Goal: Task Accomplishment & Management: Manage account settings

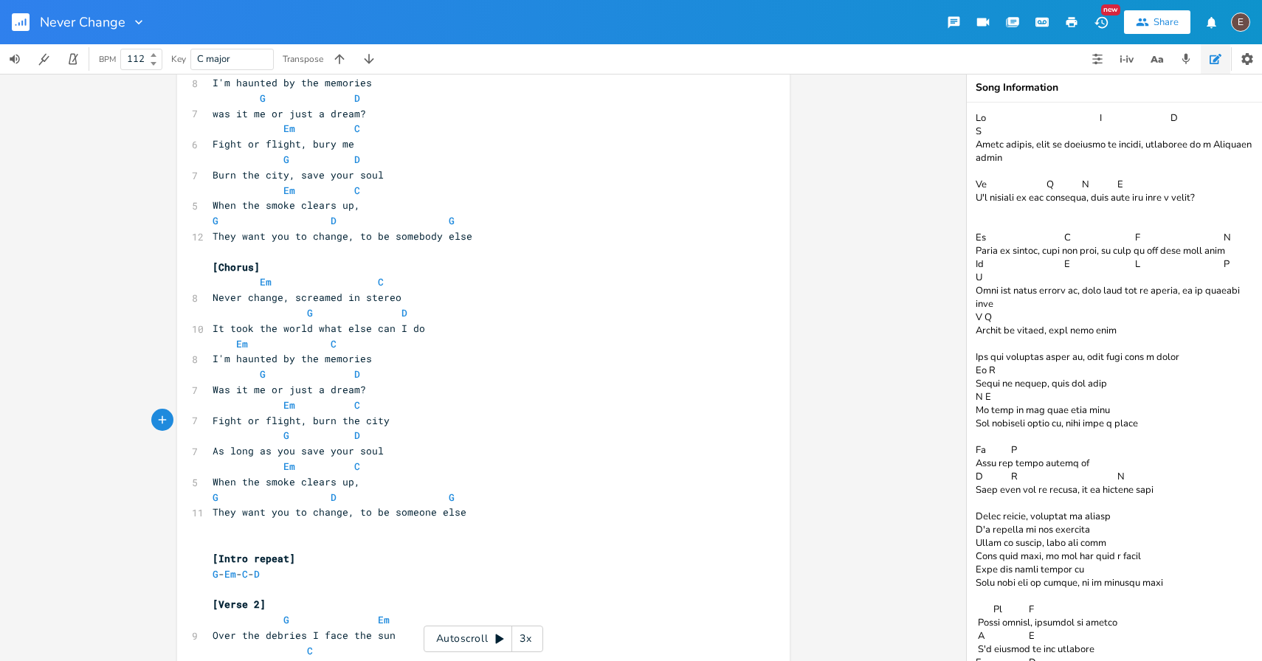
scroll to position [632, 0]
click at [25, 24] on icon "button" at bounding box center [25, 21] width 1 height 7
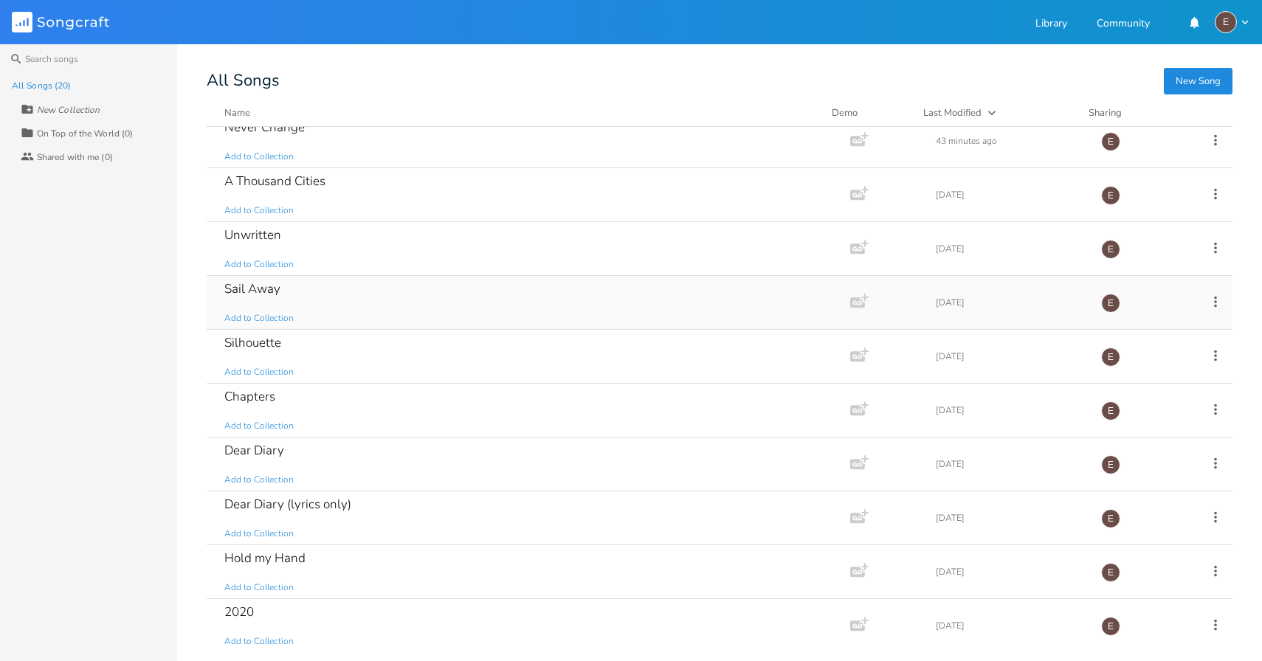
scroll to position [24, 0]
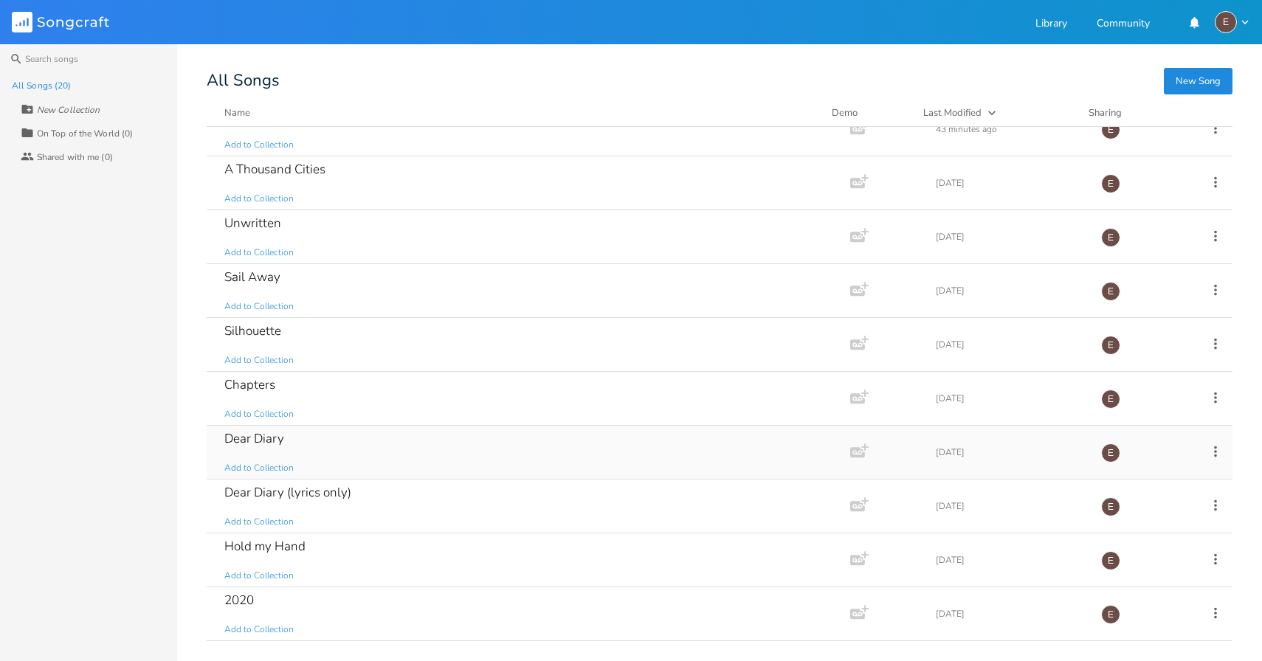
click at [381, 443] on div "Dear Diary Add to Collection" at bounding box center [525, 452] width 602 height 53
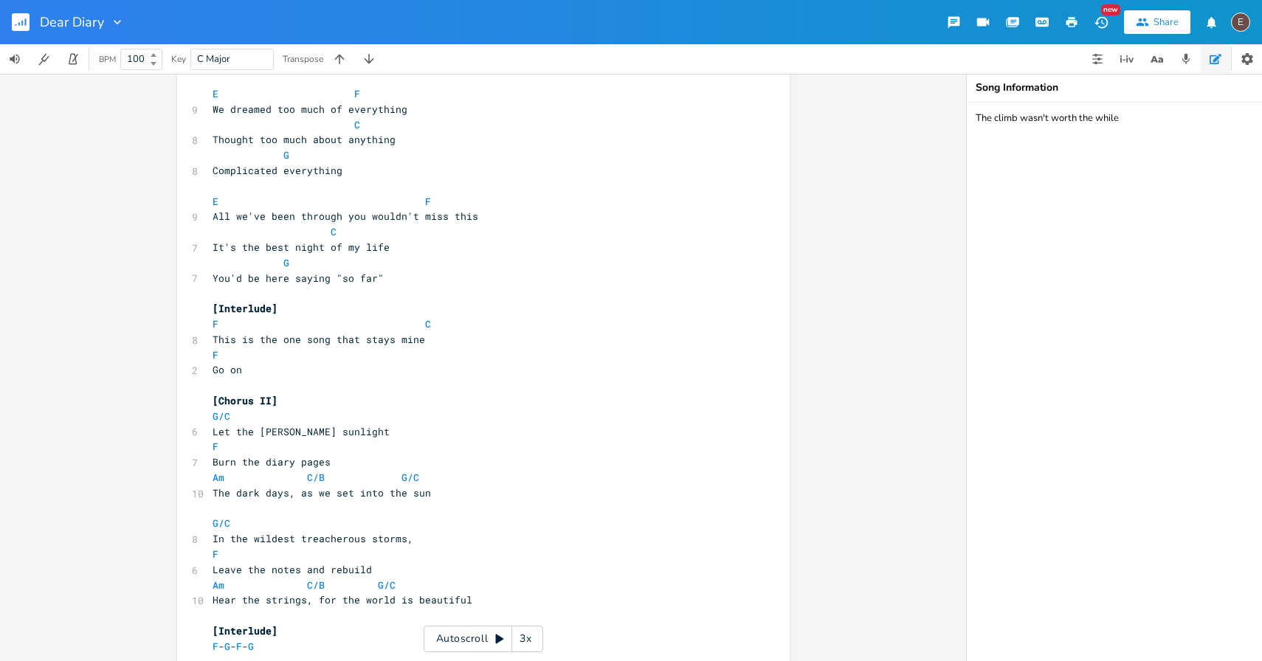
scroll to position [16, 0]
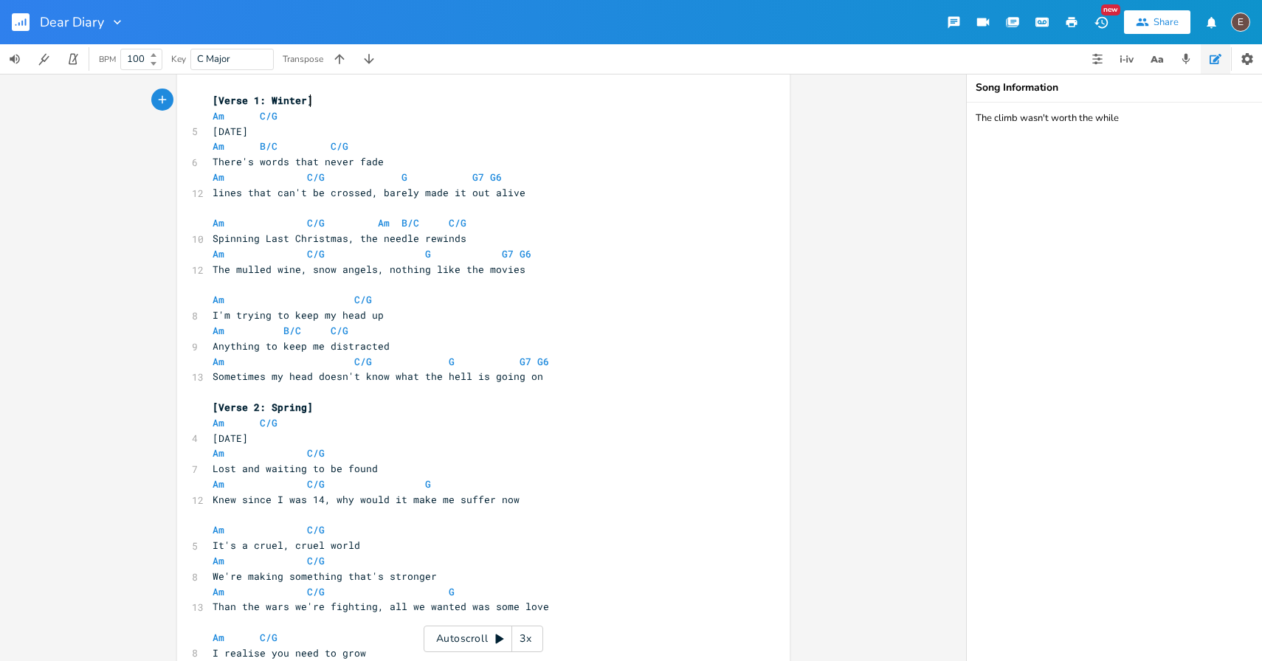
click at [13, 15] on rect "button" at bounding box center [21, 22] width 18 height 18
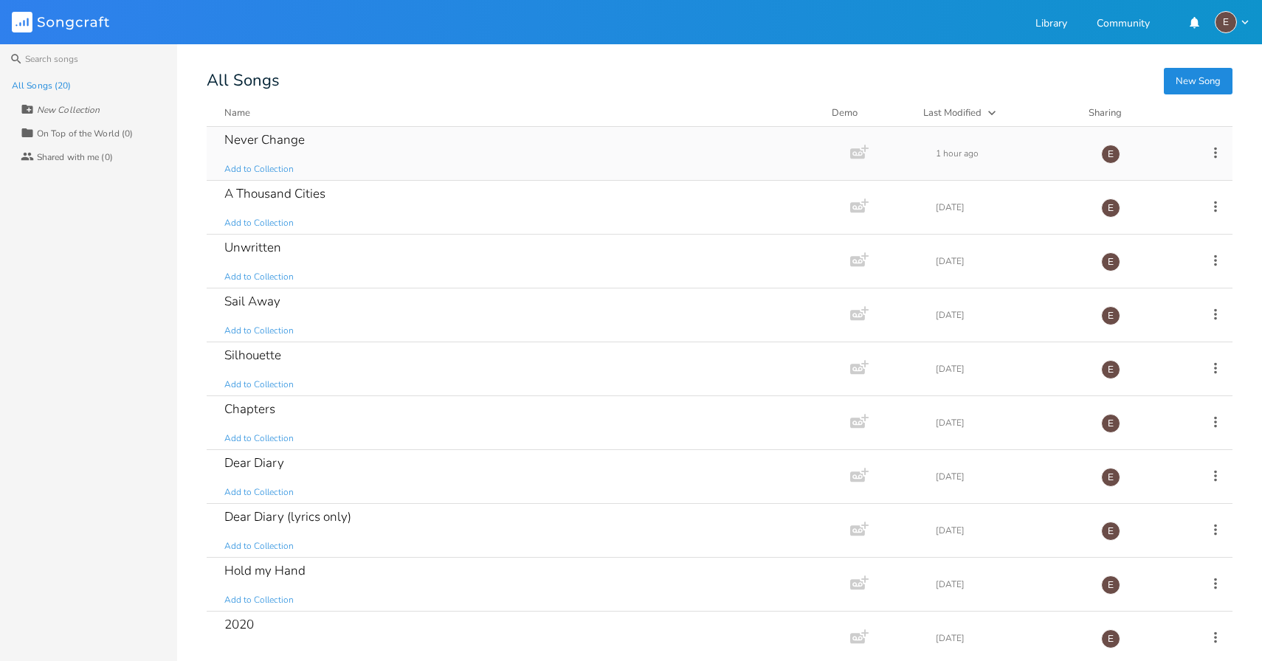
click at [477, 146] on div "Never Change Add to Collection" at bounding box center [525, 153] width 602 height 53
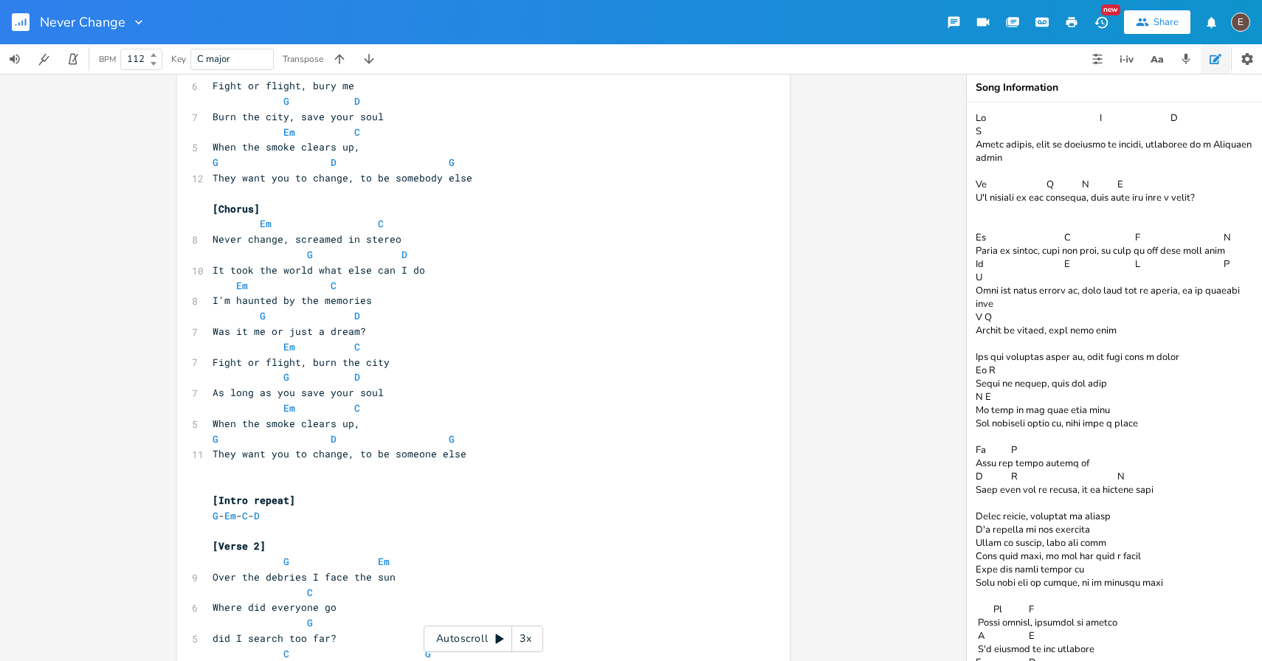
scroll to position [694, 0]
